Goal: Task Accomplishment & Management: Use online tool/utility

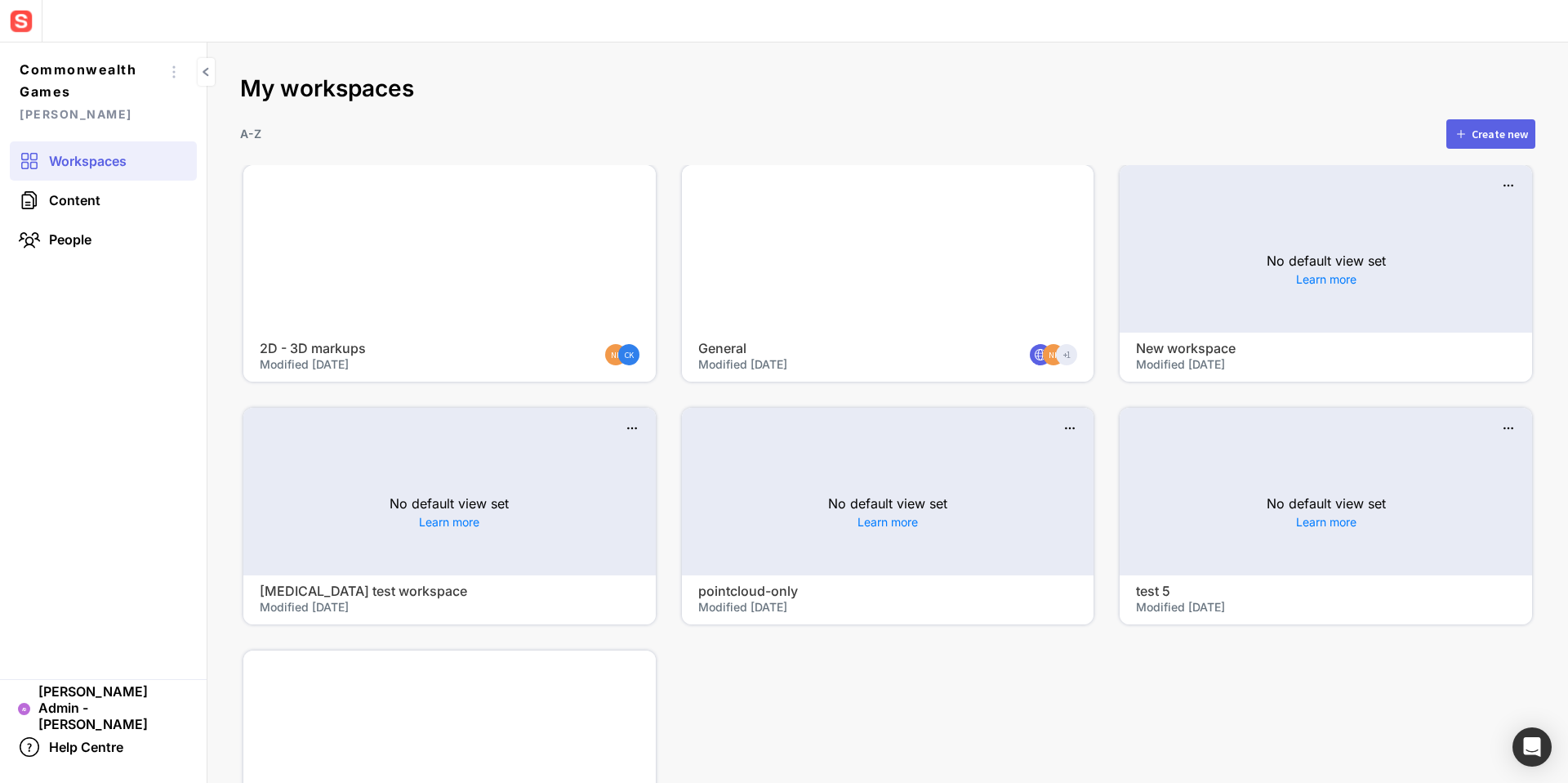
click at [372, 257] on div at bounding box center [450, 248] width 413 height 168
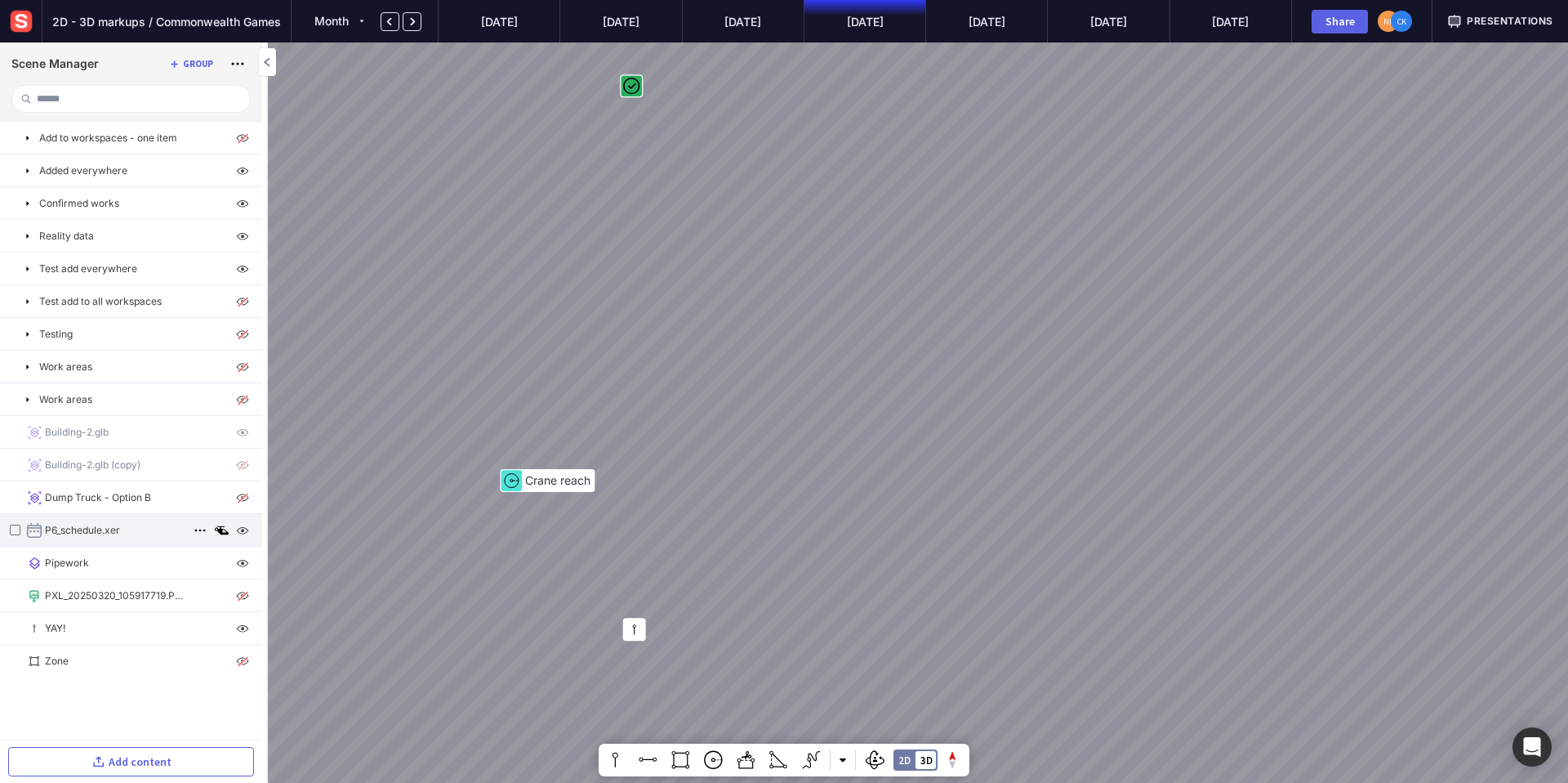
click at [96, 529] on p "P6_schedule.xer" at bounding box center [83, 530] width 75 height 14
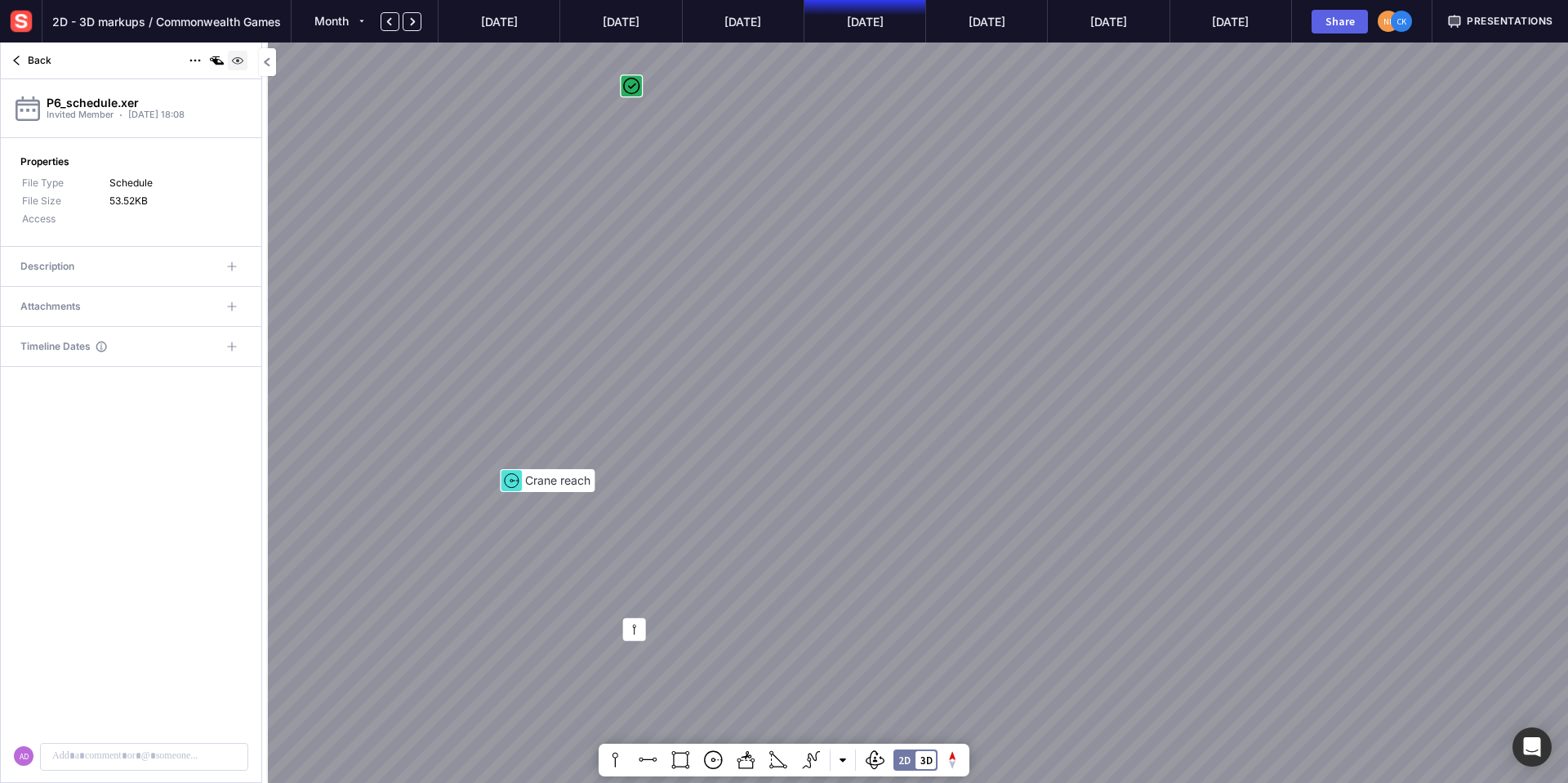
click at [242, 61] on img at bounding box center [238, 61] width 19 height 19
click at [242, 62] on img at bounding box center [238, 61] width 19 height 19
click at [239, 65] on img at bounding box center [238, 61] width 19 height 19
